Goal: Transaction & Acquisition: Purchase product/service

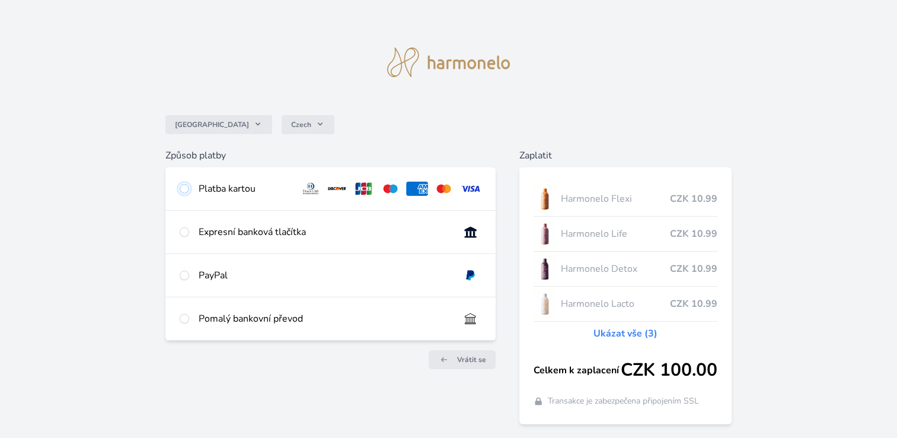
click at [184, 190] on input "radio" at bounding box center [184, 188] width 9 height 9
radio input "true"
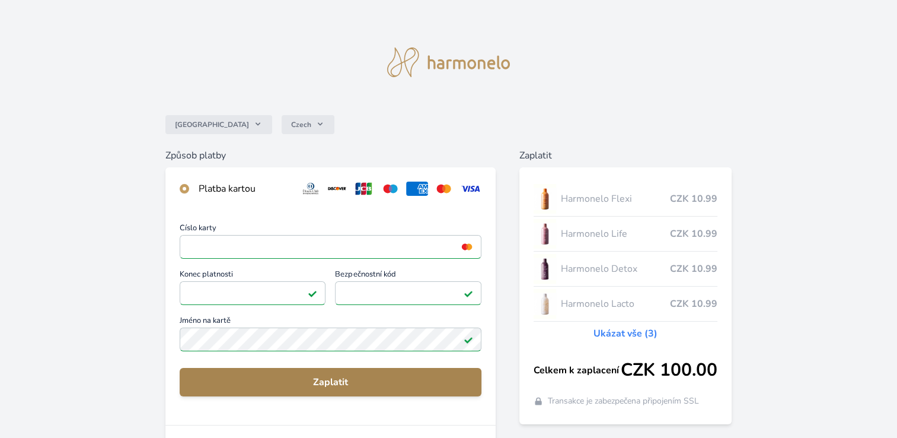
click at [328, 376] on span "Zaplatit" at bounding box center [330, 382] width 283 height 14
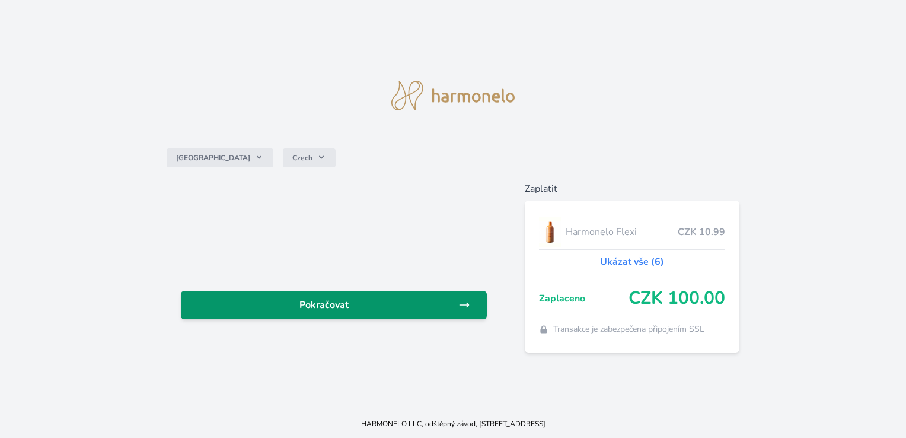
click at [328, 304] on span "Pokračovat" at bounding box center [323, 305] width 267 height 14
